Goal: Task Accomplishment & Management: Manage account settings

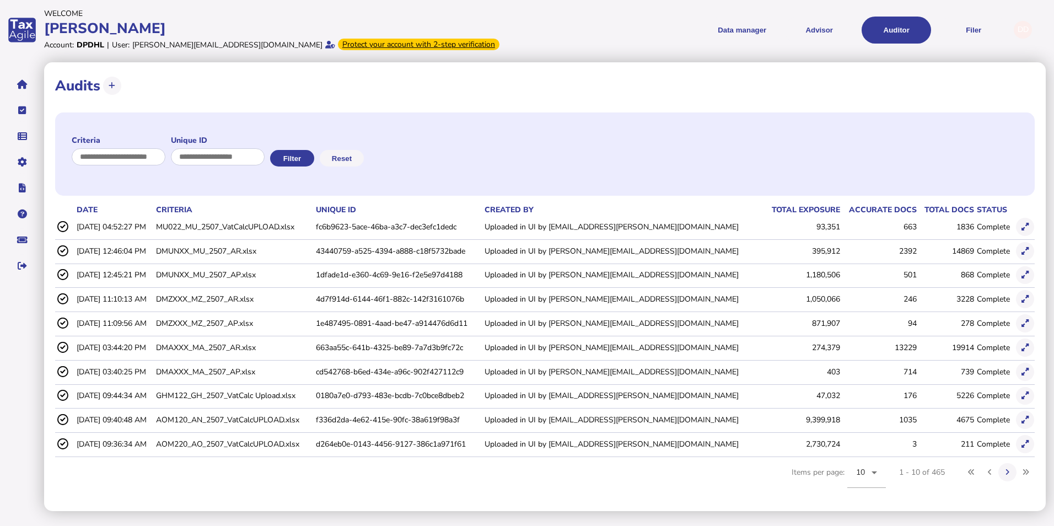
click at [1027, 28] on div "DD" at bounding box center [1023, 30] width 18 height 18
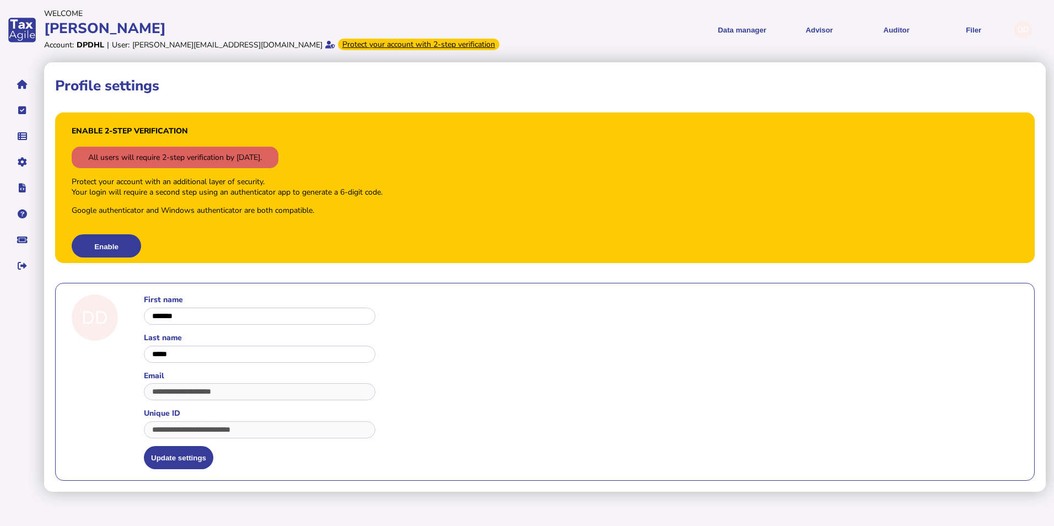
click at [1025, 33] on div "DD" at bounding box center [1023, 30] width 18 height 18
click at [677, 90] on div "Profile settings" at bounding box center [545, 85] width 980 height 25
click at [120, 245] on button "Enable" at bounding box center [106, 245] width 69 height 23
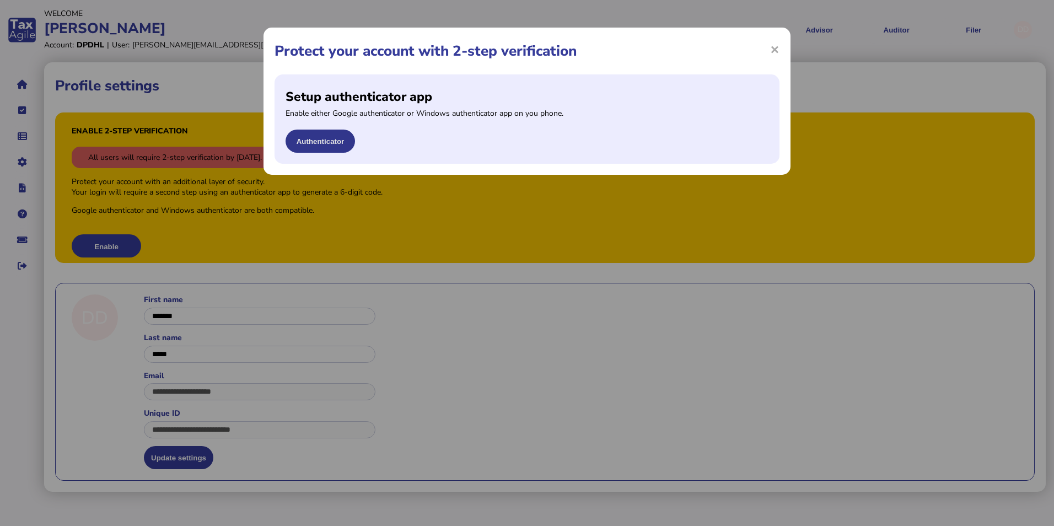
click at [299, 143] on button "Authenticator" at bounding box center [320, 141] width 69 height 23
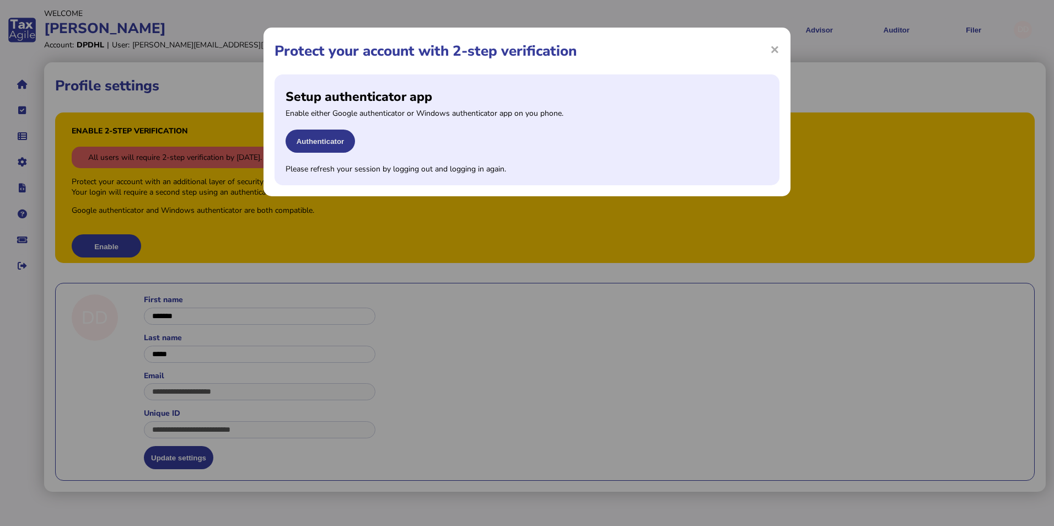
click at [321, 139] on button "Authenticator" at bounding box center [320, 141] width 69 height 23
click at [331, 143] on button "Authenticator" at bounding box center [320, 141] width 69 height 23
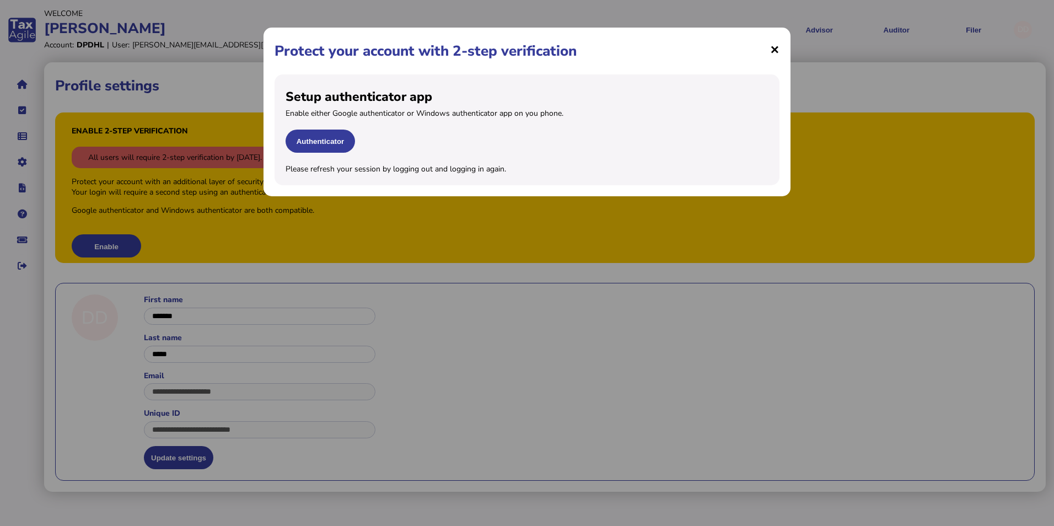
click at [774, 50] on span "×" at bounding box center [774, 49] width 9 height 21
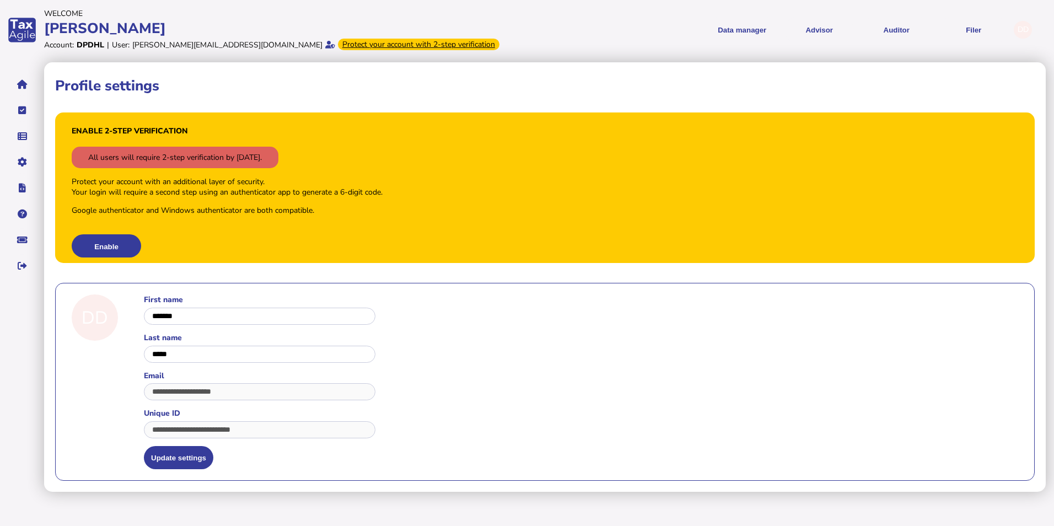
click at [428, 255] on div "Enable 2-step verification All users will require 2-step verification by Oct 1,…" at bounding box center [545, 187] width 980 height 150
drag, startPoint x: 195, startPoint y: 354, endPoint x: 200, endPoint y: 362, distance: 9.0
click at [195, 355] on input "input" at bounding box center [260, 354] width 232 height 17
click at [196, 232] on div "Enable 2-step verification All users will require 2-step verification by [DATE]…" at bounding box center [545, 187] width 980 height 150
click at [115, 248] on button "Enable" at bounding box center [106, 245] width 69 height 23
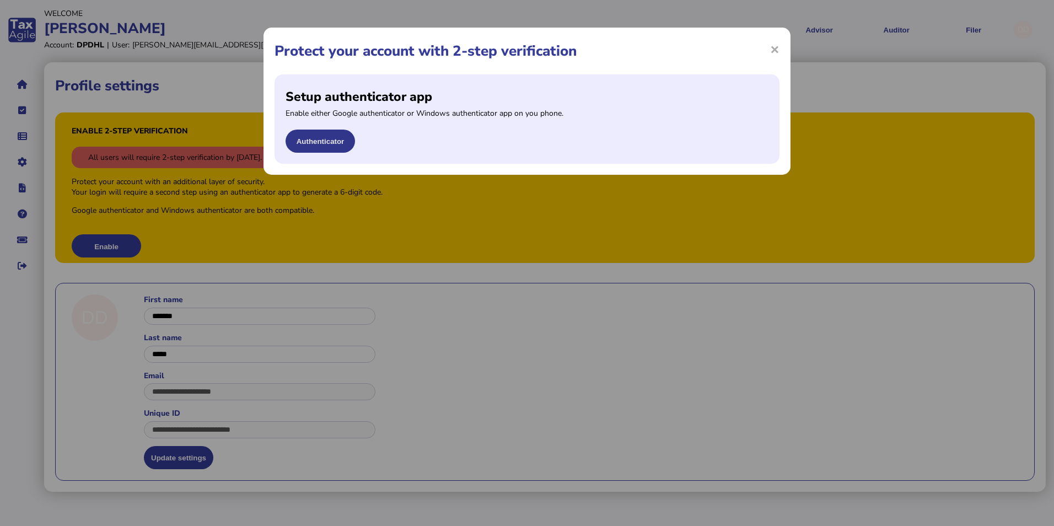
click at [321, 141] on button "Authenticator" at bounding box center [320, 141] width 69 height 23
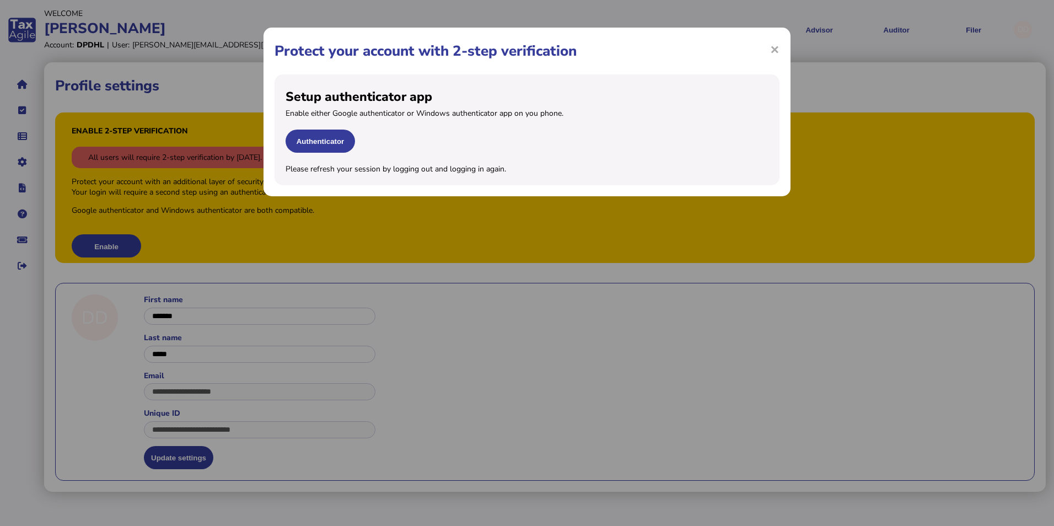
click at [510, 300] on div "× Protect your account with 2-step verification Setup authenticator app Enable …" at bounding box center [527, 263] width 1054 height 526
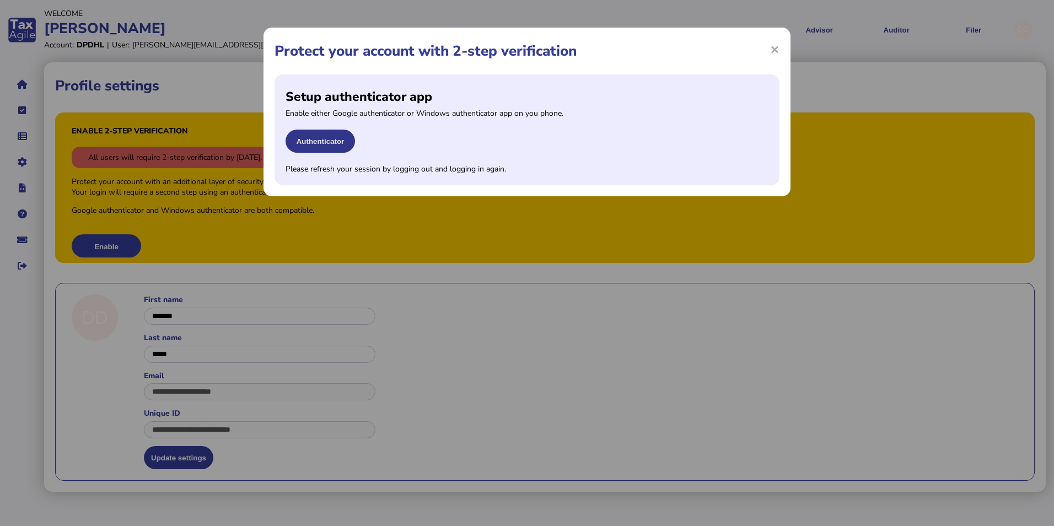
click at [332, 141] on button "Authenticator" at bounding box center [320, 141] width 69 height 23
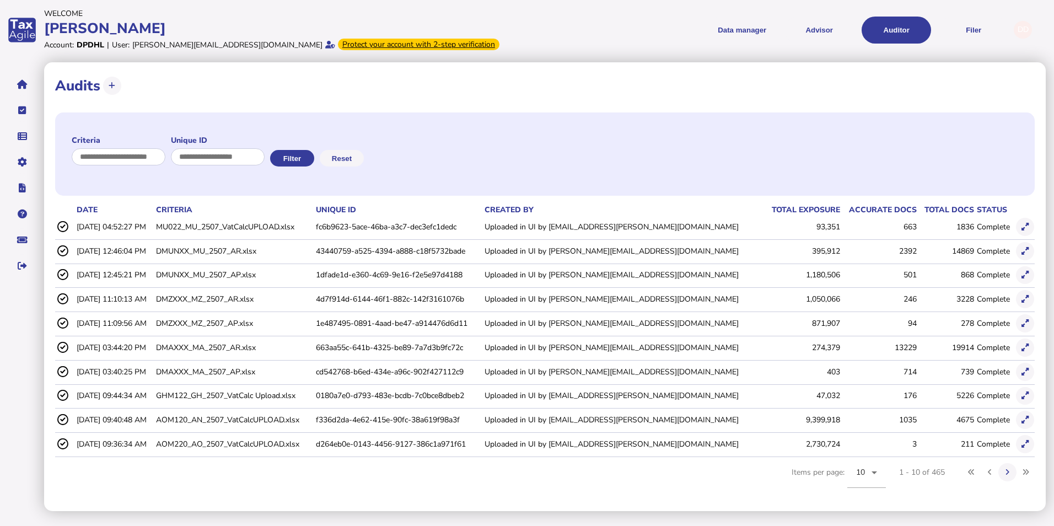
click at [1024, 28] on div "DD" at bounding box center [1023, 30] width 18 height 18
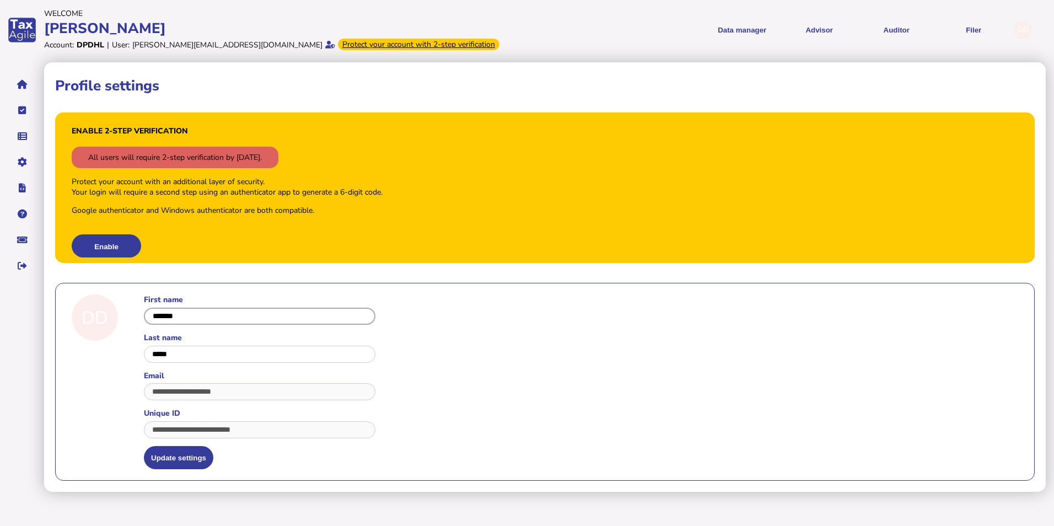
click at [206, 322] on input "input" at bounding box center [260, 316] width 232 height 17
click at [206, 351] on input "input" at bounding box center [260, 354] width 232 height 17
click at [112, 243] on button "Enable" at bounding box center [106, 245] width 69 height 23
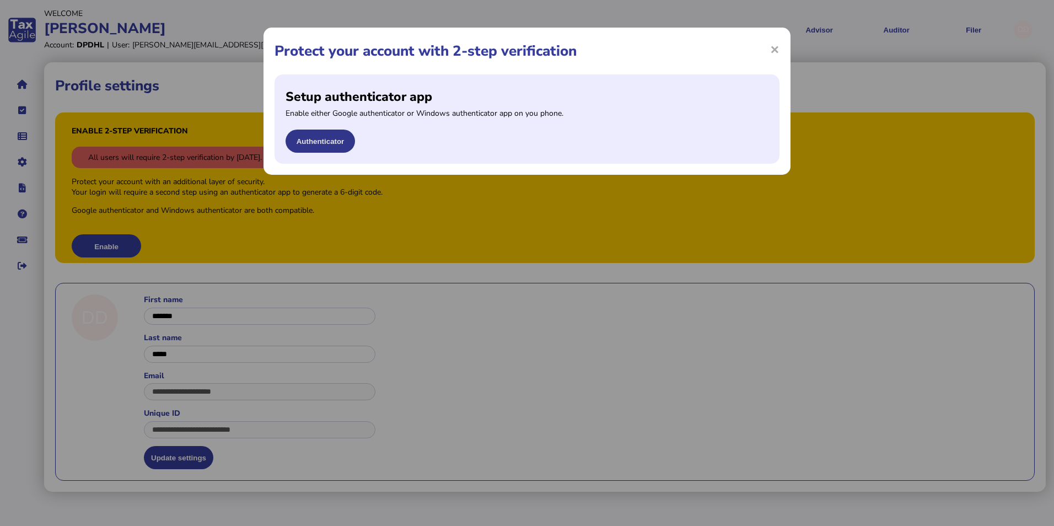
click at [329, 142] on button "Authenticator" at bounding box center [320, 141] width 69 height 23
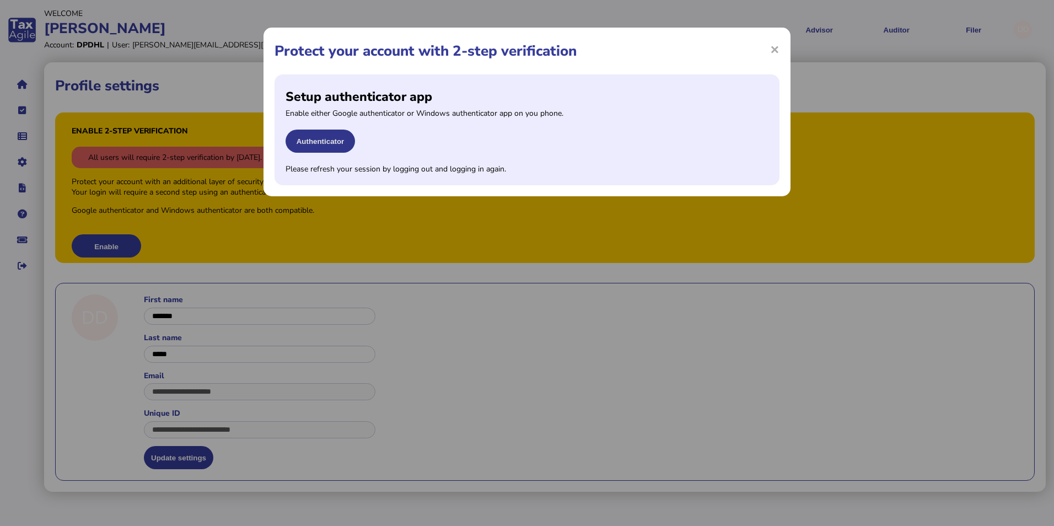
click at [341, 137] on button "Authenticator" at bounding box center [320, 141] width 69 height 23
click at [334, 137] on button "Authenticator" at bounding box center [320, 141] width 69 height 23
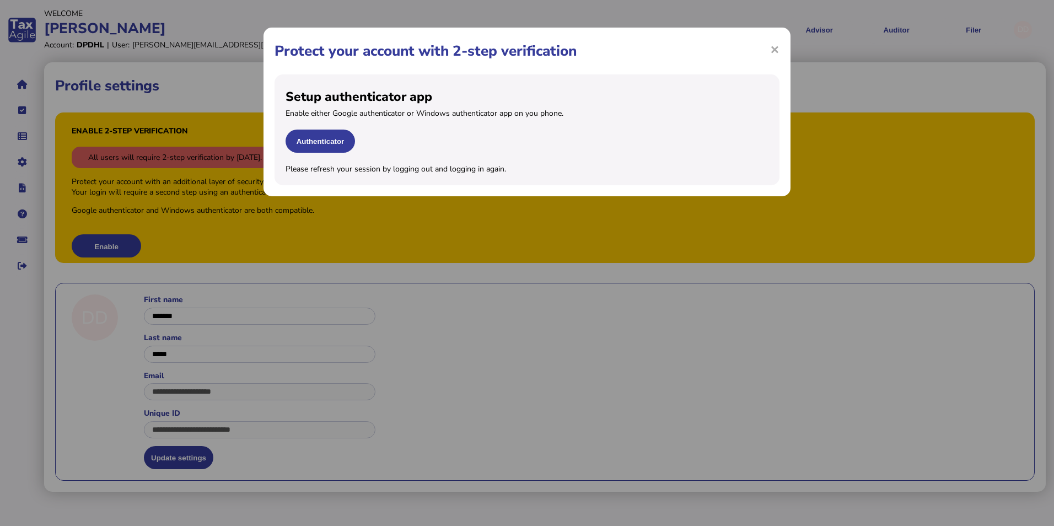
click at [511, 272] on div "× Protect your account with 2-step verification Setup authenticator app Enable …" at bounding box center [527, 263] width 1054 height 526
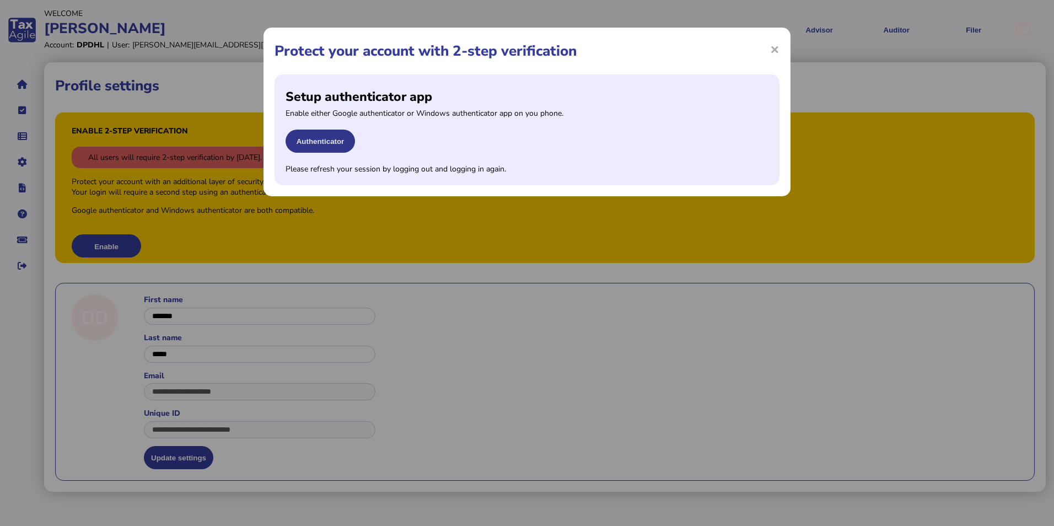
click at [327, 143] on button "Authenticator" at bounding box center [320, 141] width 69 height 23
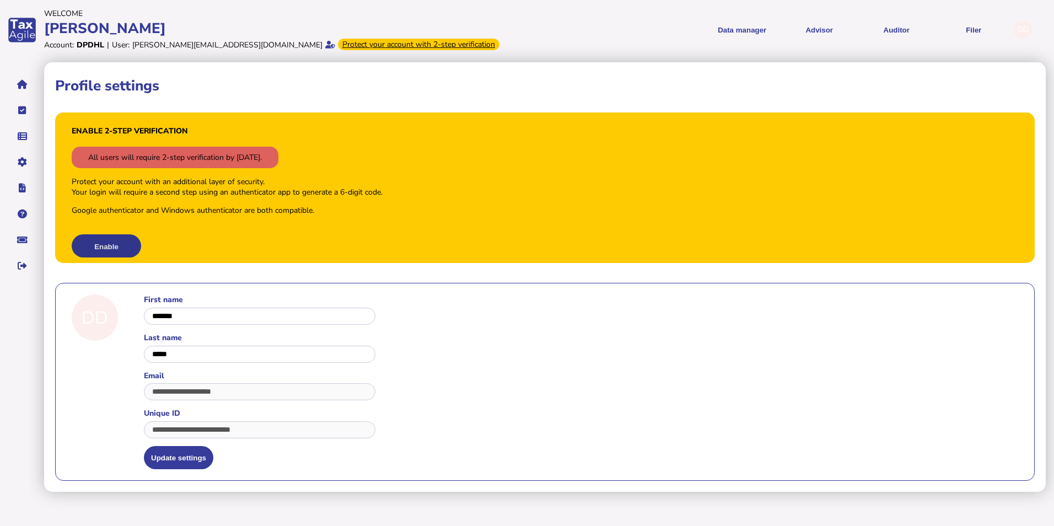
click at [112, 248] on button "Enable" at bounding box center [106, 245] width 69 height 23
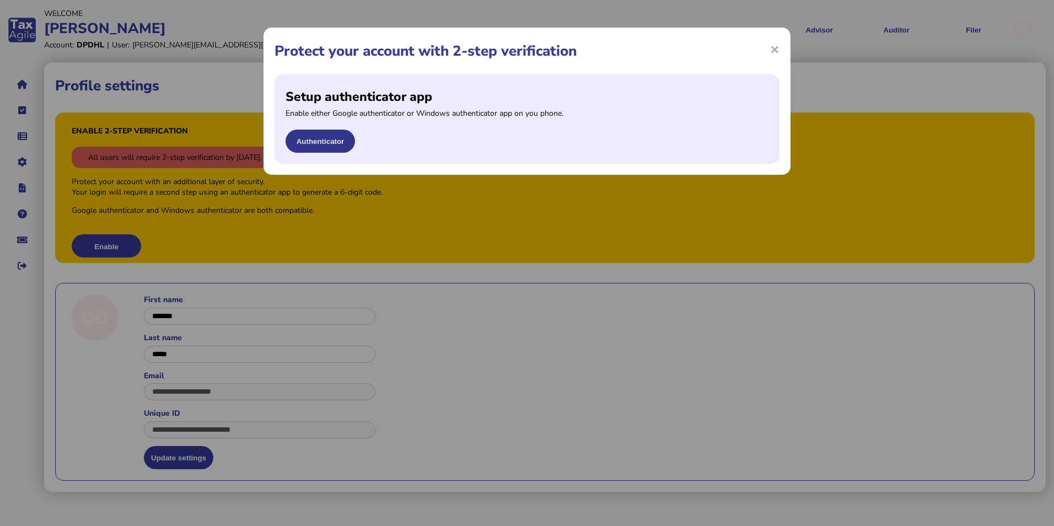
click at [317, 143] on button "Authenticator" at bounding box center [320, 141] width 69 height 23
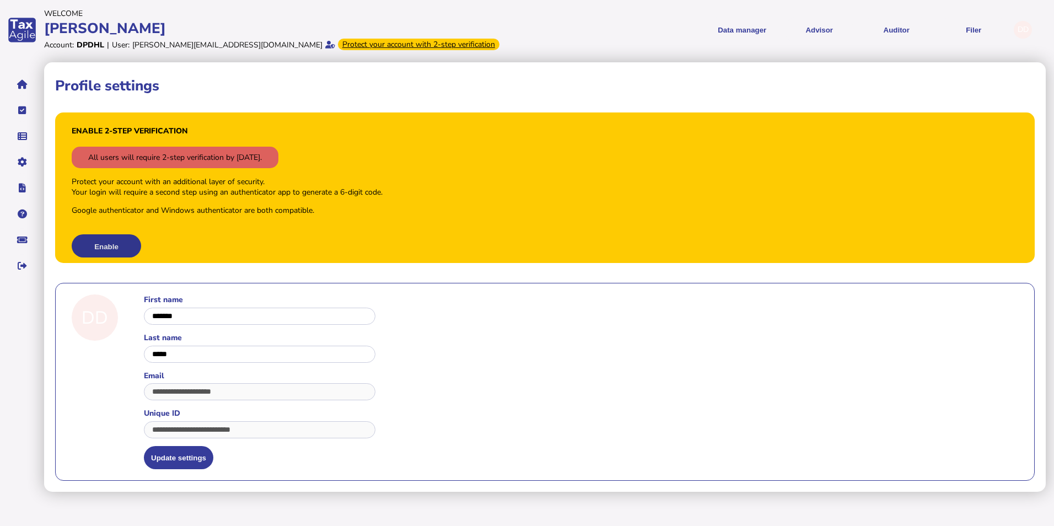
click at [121, 241] on button "Enable" at bounding box center [106, 245] width 69 height 23
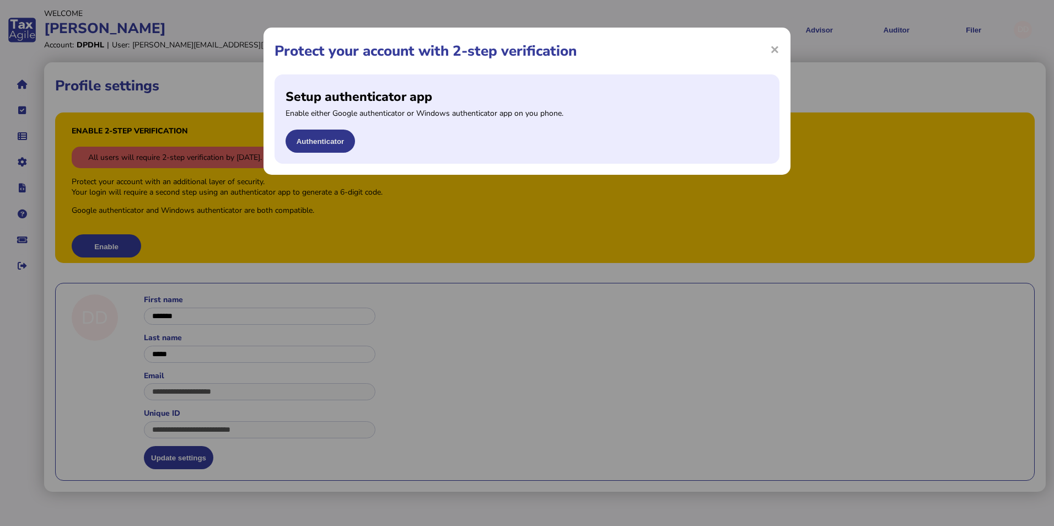
click at [340, 147] on button "Authenticator" at bounding box center [320, 141] width 69 height 23
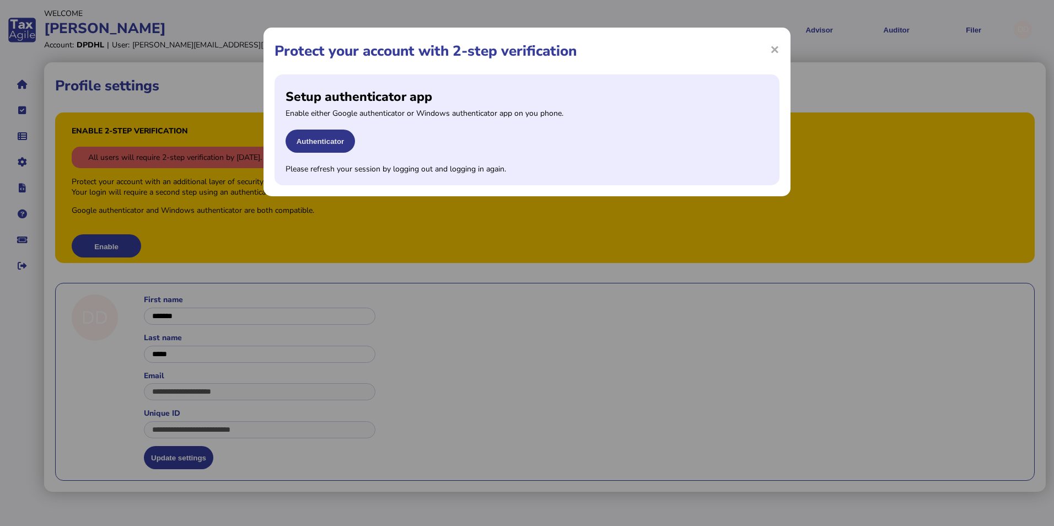
click at [338, 144] on button "Authenticator" at bounding box center [320, 141] width 69 height 23
click at [335, 150] on button "Authenticator" at bounding box center [320, 141] width 69 height 23
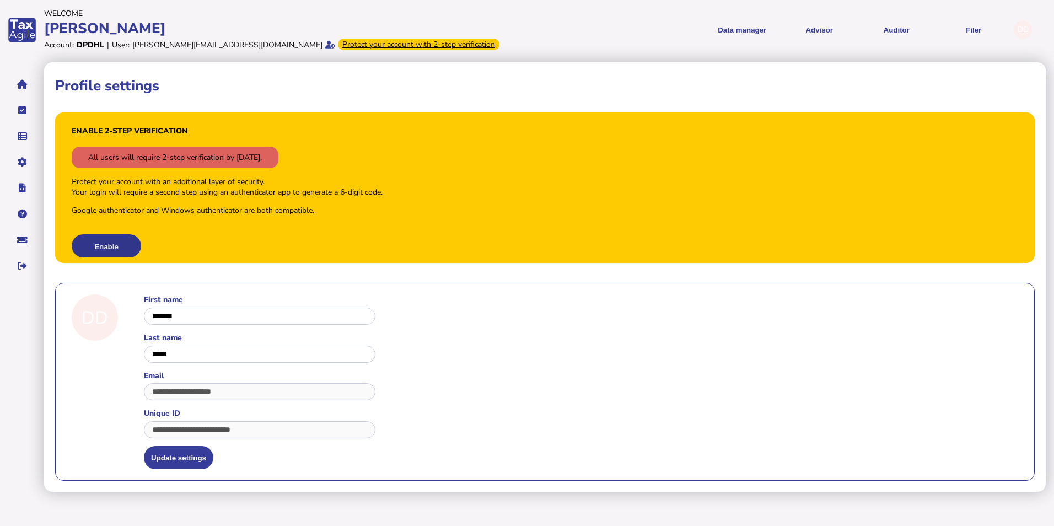
click at [120, 242] on button "Enable" at bounding box center [106, 245] width 69 height 23
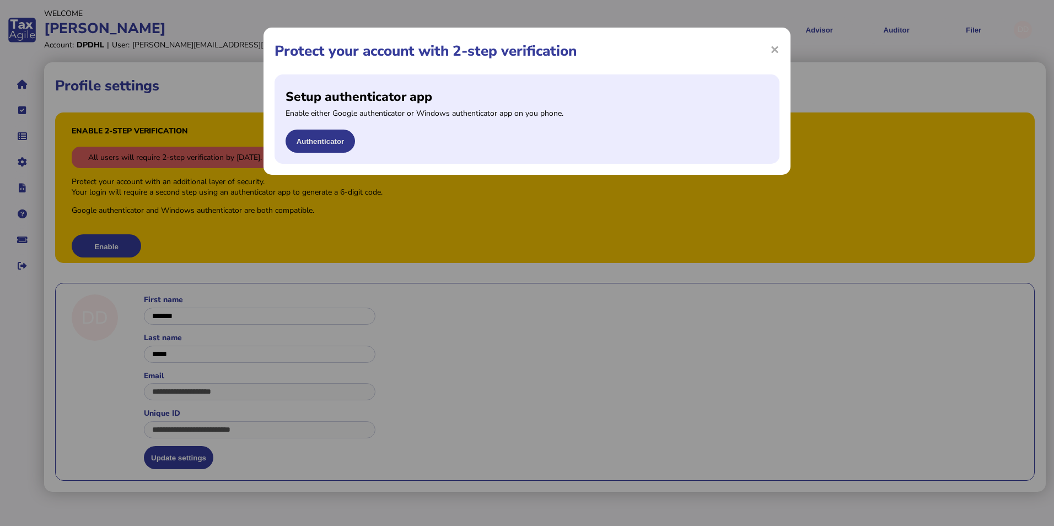
click at [333, 135] on button "Authenticator" at bounding box center [320, 141] width 69 height 23
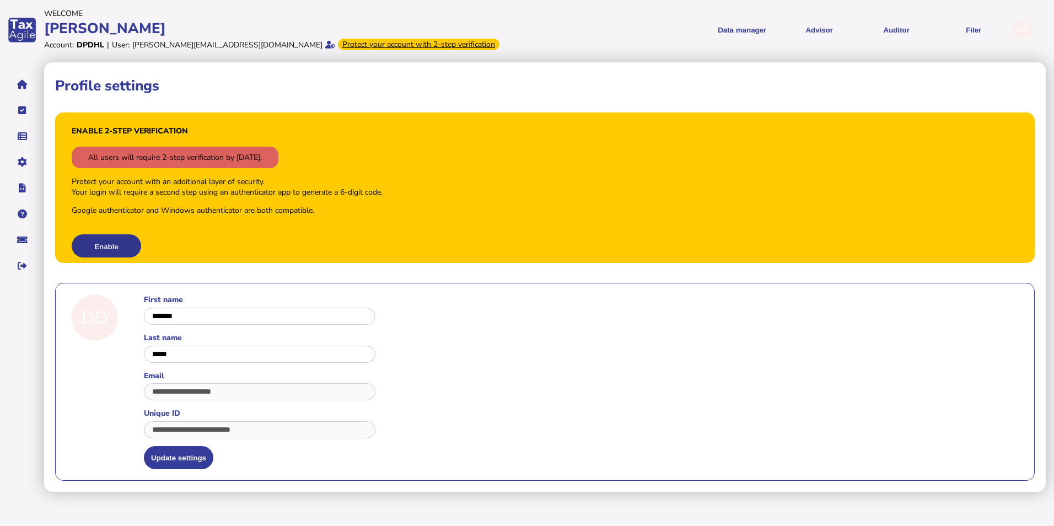
click at [115, 246] on button "Enable" at bounding box center [106, 245] width 69 height 23
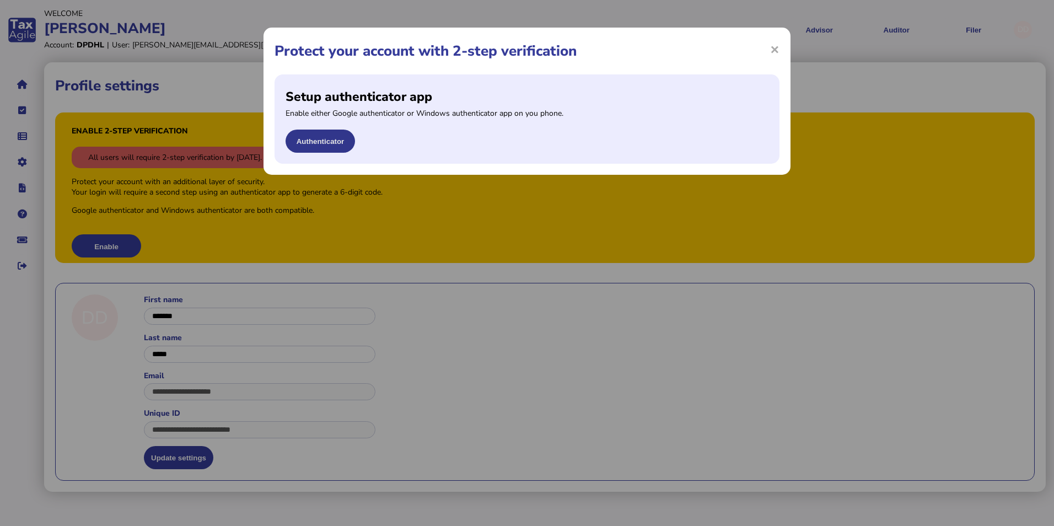
click at [329, 142] on button "Authenticator" at bounding box center [320, 141] width 69 height 23
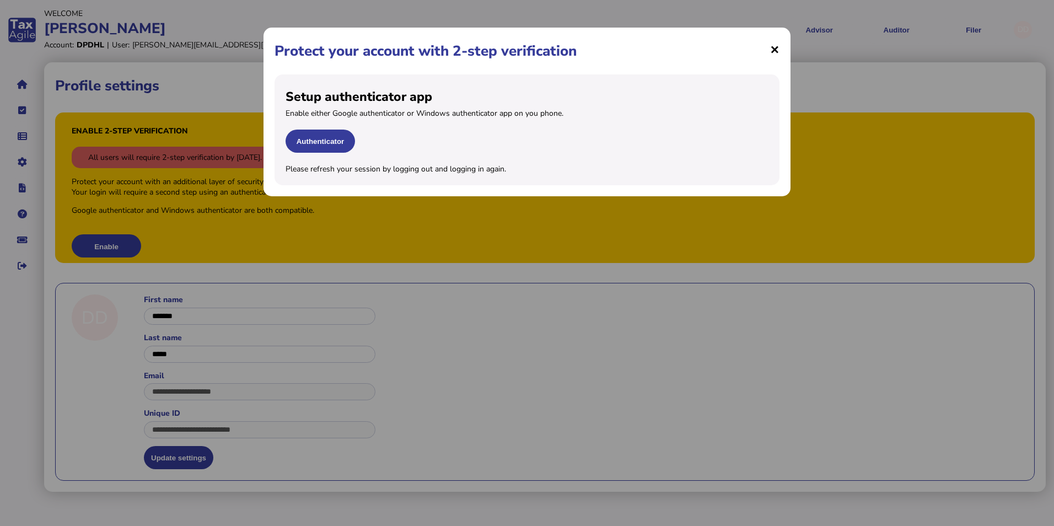
click at [778, 45] on span "×" at bounding box center [774, 49] width 9 height 21
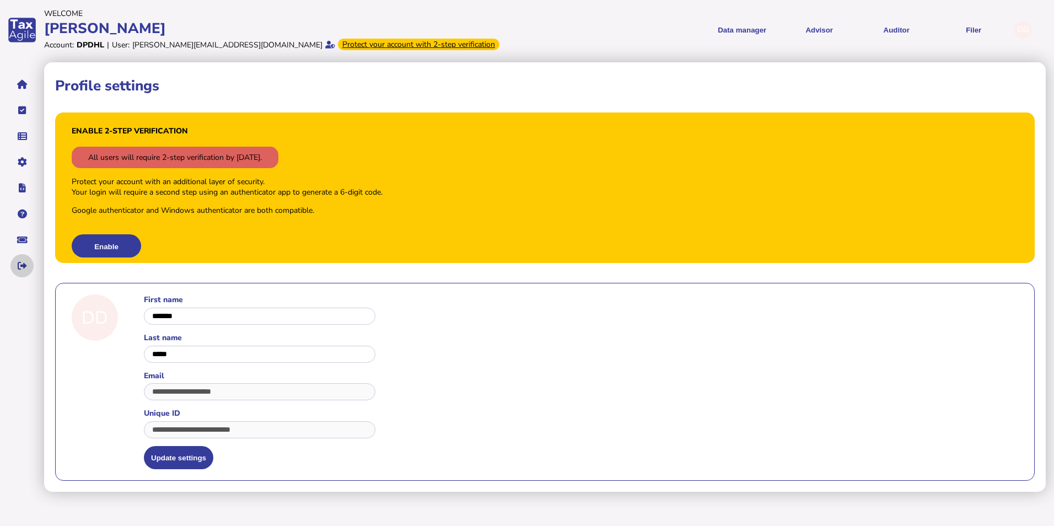
click at [15, 264] on button "navigate application pages" at bounding box center [21, 265] width 23 height 23
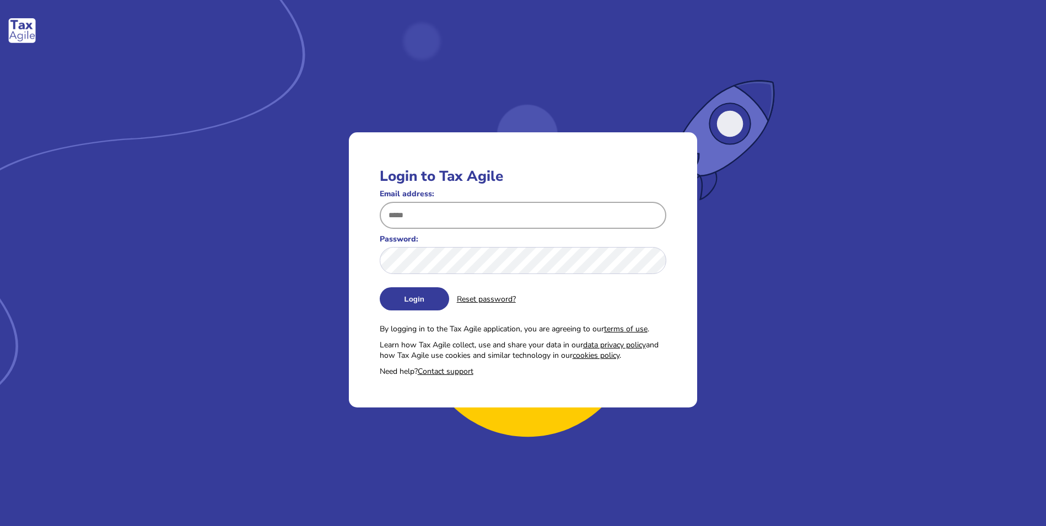
click at [457, 216] on input "Email address:" at bounding box center [523, 215] width 287 height 27
type input "**********"
click at [380, 287] on button "Login" at bounding box center [414, 298] width 69 height 23
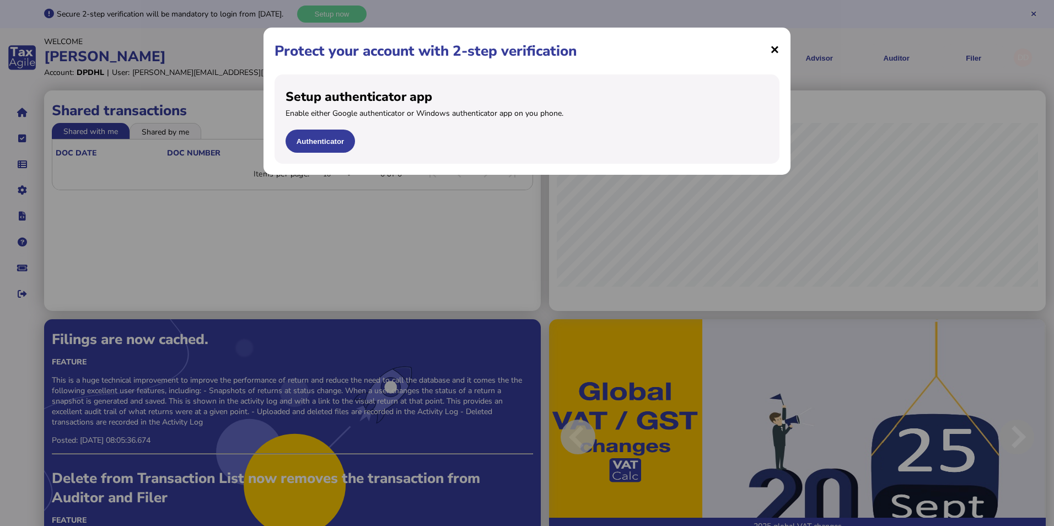
click at [777, 45] on span "×" at bounding box center [774, 49] width 9 height 21
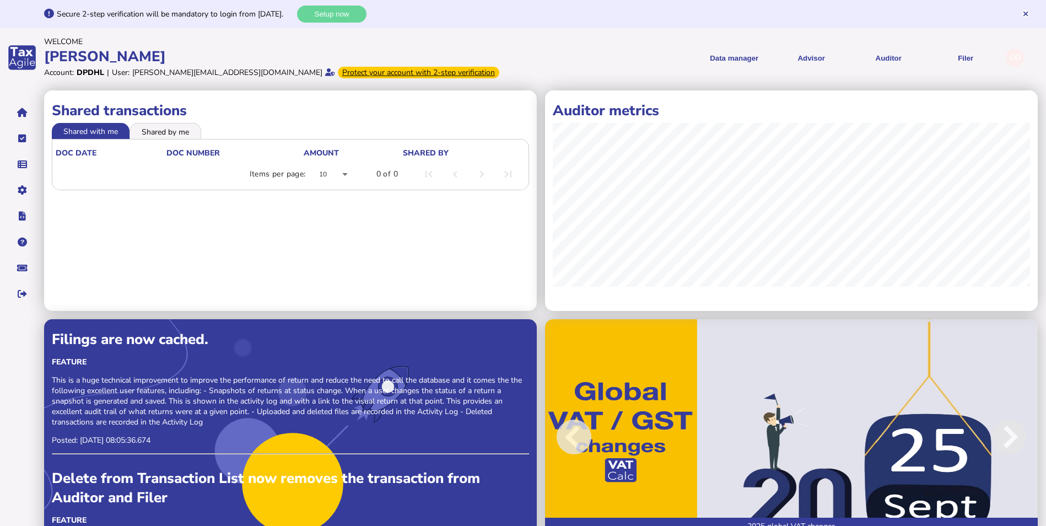
click at [1024, 57] on div "DD" at bounding box center [1020, 58] width 29 height 18
click at [1019, 57] on div "DD" at bounding box center [1015, 58] width 18 height 18
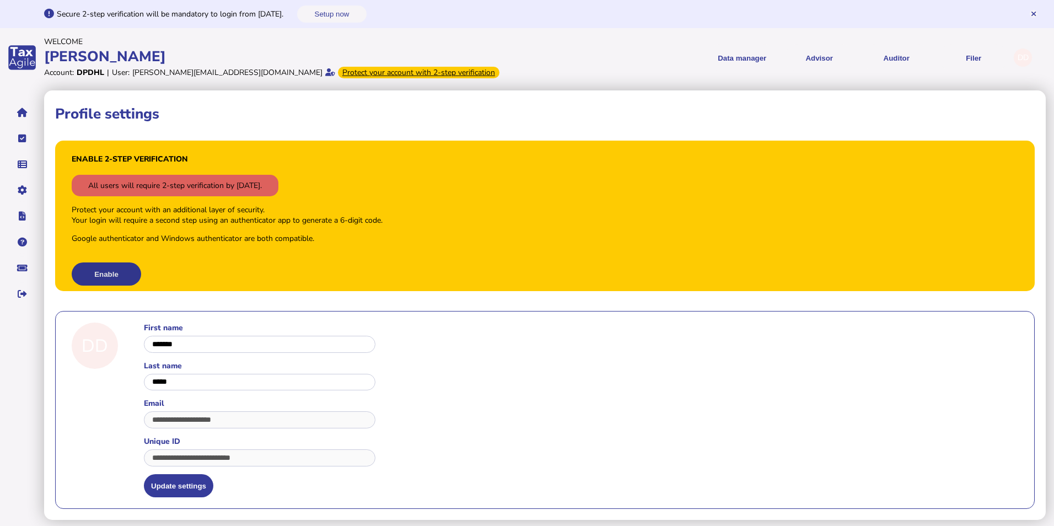
click at [117, 272] on button "Enable" at bounding box center [106, 273] width 69 height 23
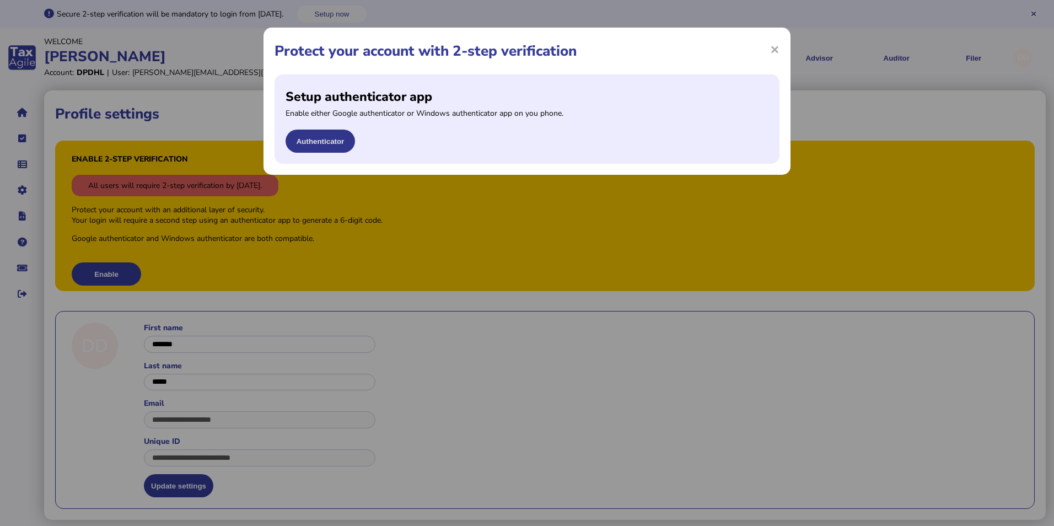
click at [334, 140] on button "Authenticator" at bounding box center [320, 141] width 69 height 23
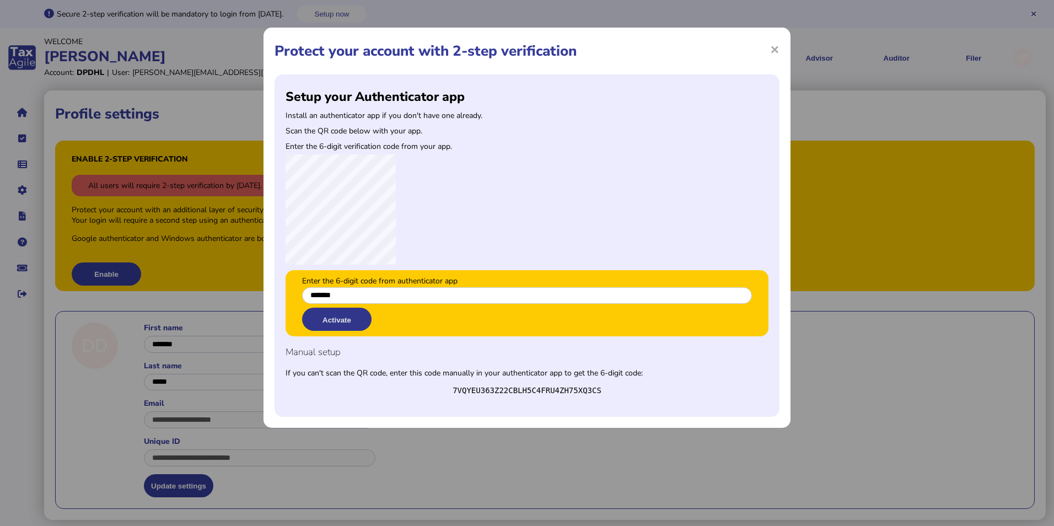
type input "*******"
click at [335, 319] on button "Activate" at bounding box center [336, 319] width 69 height 23
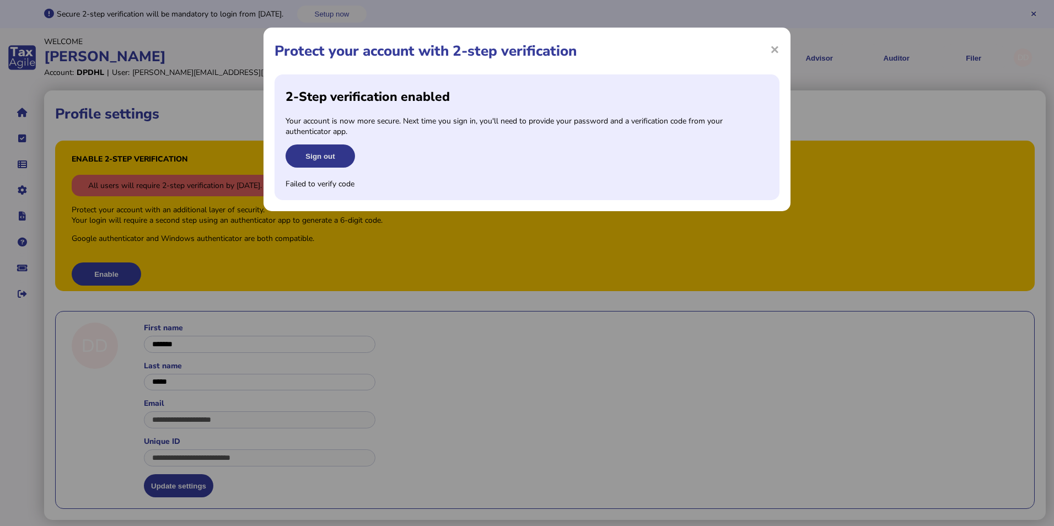
click at [330, 157] on button "Sign out" at bounding box center [320, 155] width 69 height 23
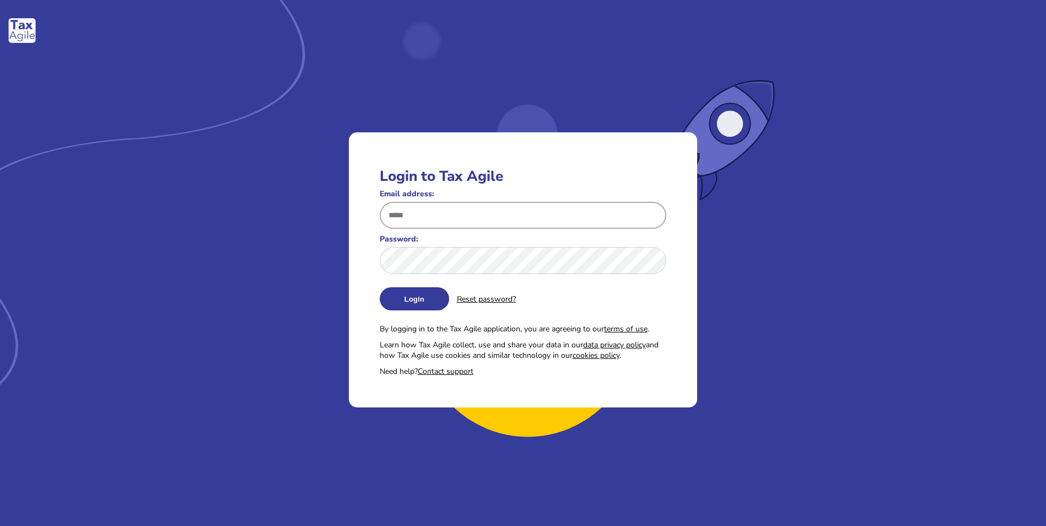
click at [450, 225] on input "Email address:" at bounding box center [523, 215] width 287 height 27
type input "**********"
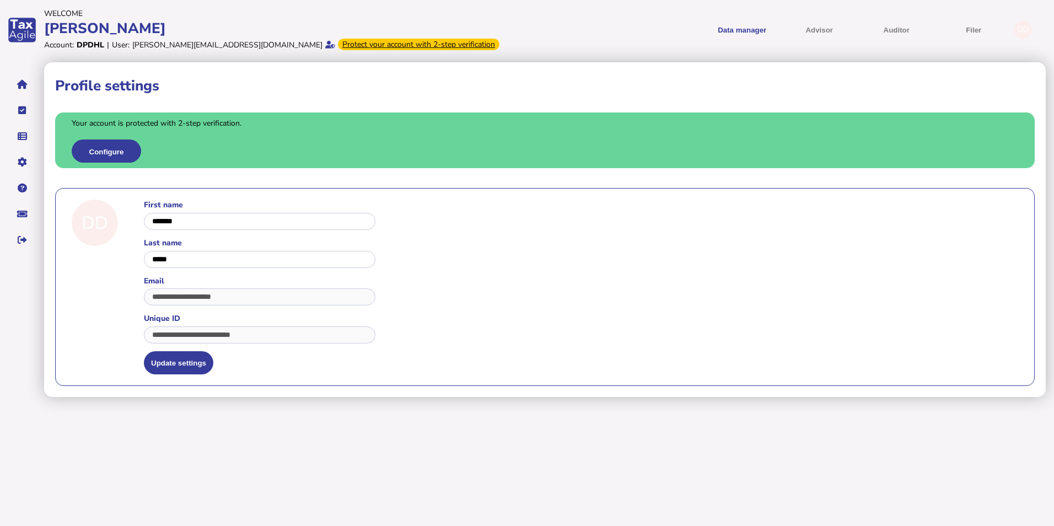
click at [418, 397] on html "Welcome Deveshi Account: DPDHL | User: deveshi.dukhi@dhl.com Protect your accou…" at bounding box center [527, 198] width 1054 height 397
click at [417, 397] on html "Welcome Deveshi Account: DPDHL | User: deveshi.dukhi@dhl.com Protect your accou…" at bounding box center [527, 198] width 1054 height 397
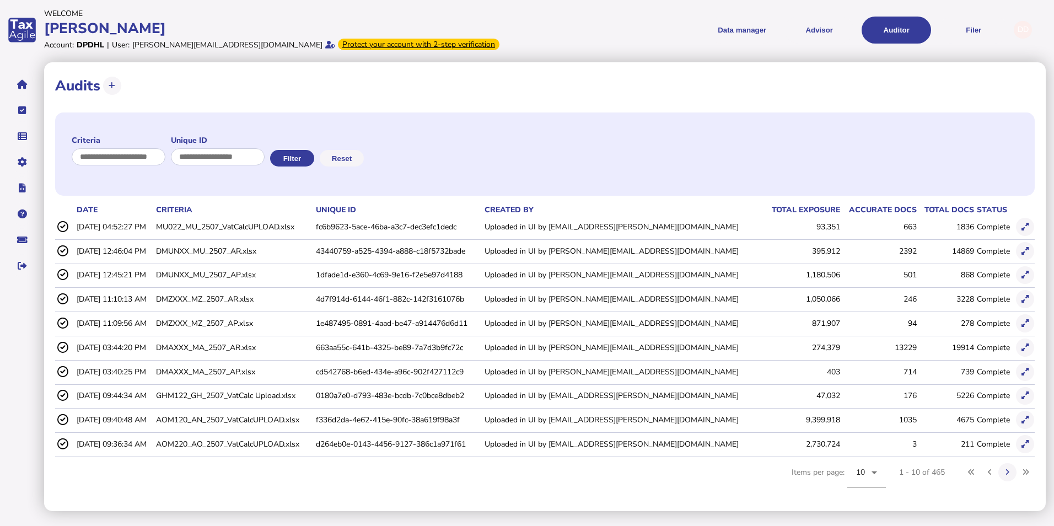
click at [1023, 29] on div "DD" at bounding box center [1023, 30] width 18 height 18
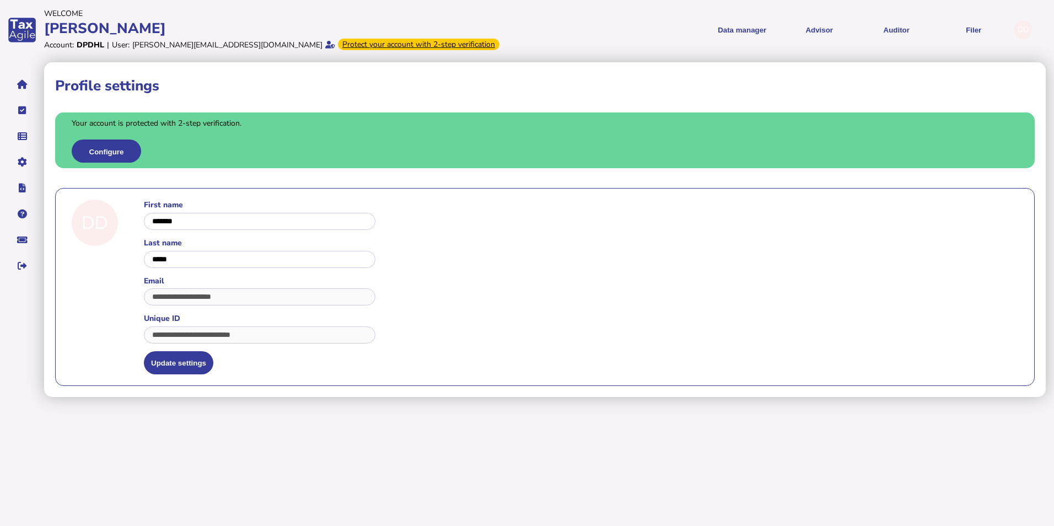
click at [502, 45] on div "Account: DPDHL | User: [PERSON_NAME][EMAIL_ADDRESS][DOMAIN_NAME] Protect your a…" at bounding box center [284, 44] width 480 height 13
